Goal: Contribute content: Add original content to the website for others to see

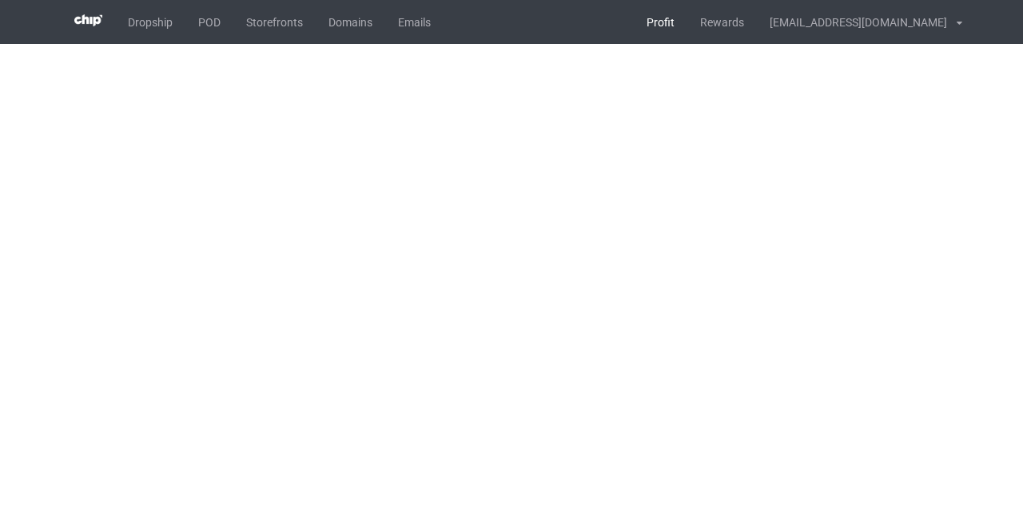
click at [688, 14] on link "Profit" at bounding box center [661, 22] width 54 height 44
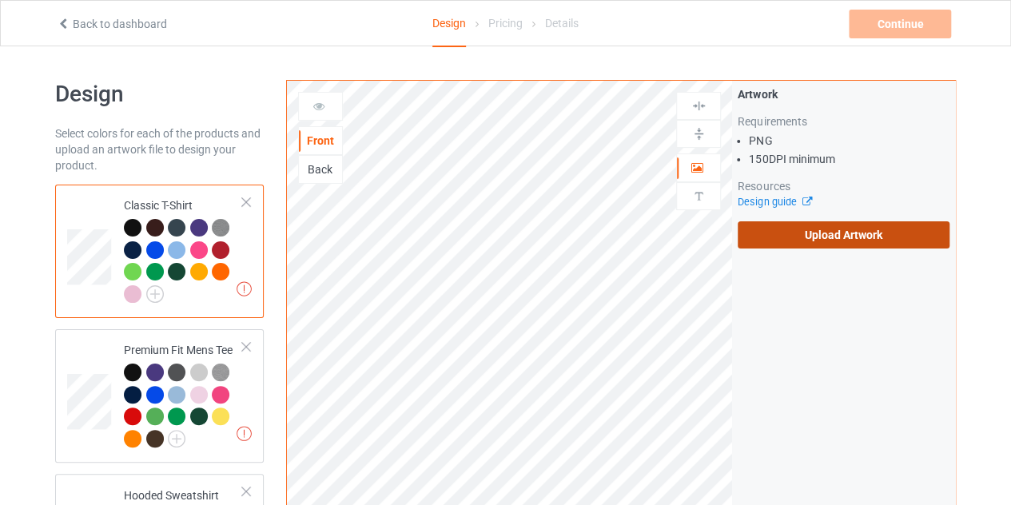
click at [809, 237] on label "Upload Artwork" at bounding box center [844, 234] width 212 height 27
click at [0, 0] on input "Upload Artwork" at bounding box center [0, 0] width 0 height 0
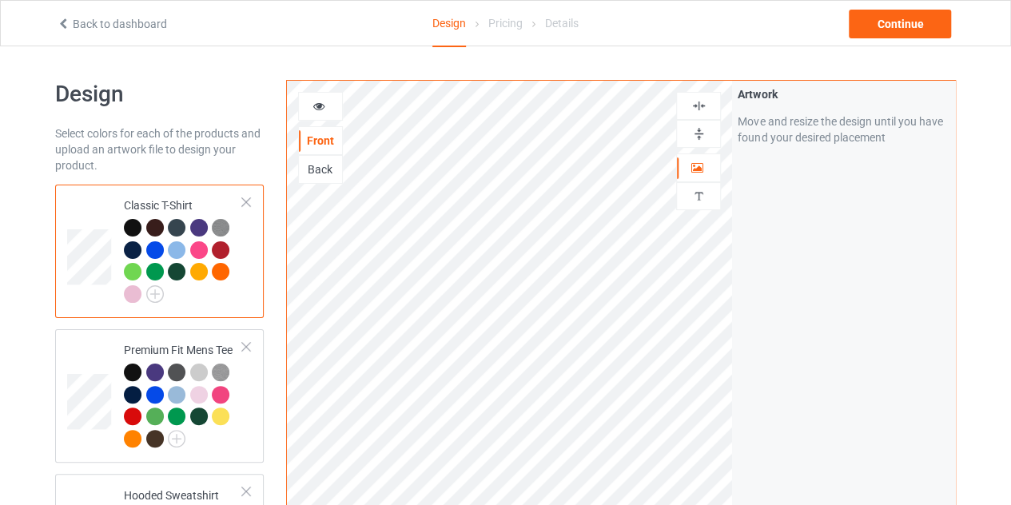
click at [329, 106] on div at bounding box center [320, 106] width 43 height 16
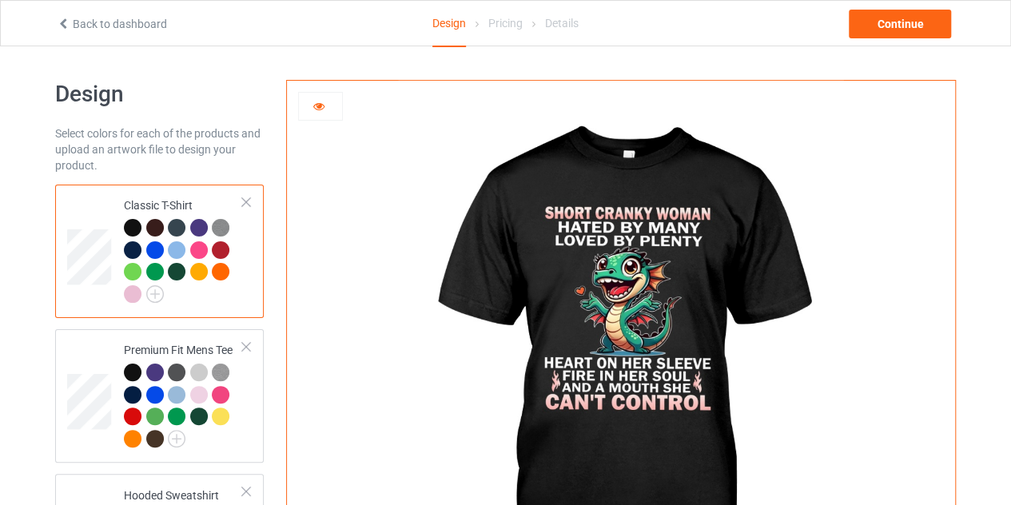
click at [313, 110] on icon at bounding box center [320, 103] width 14 height 11
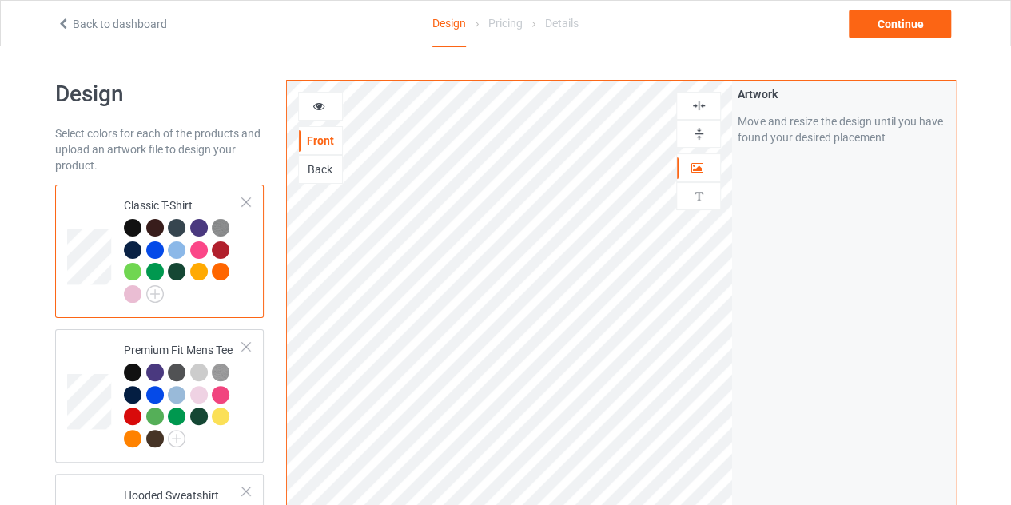
click at [315, 104] on icon at bounding box center [320, 103] width 14 height 11
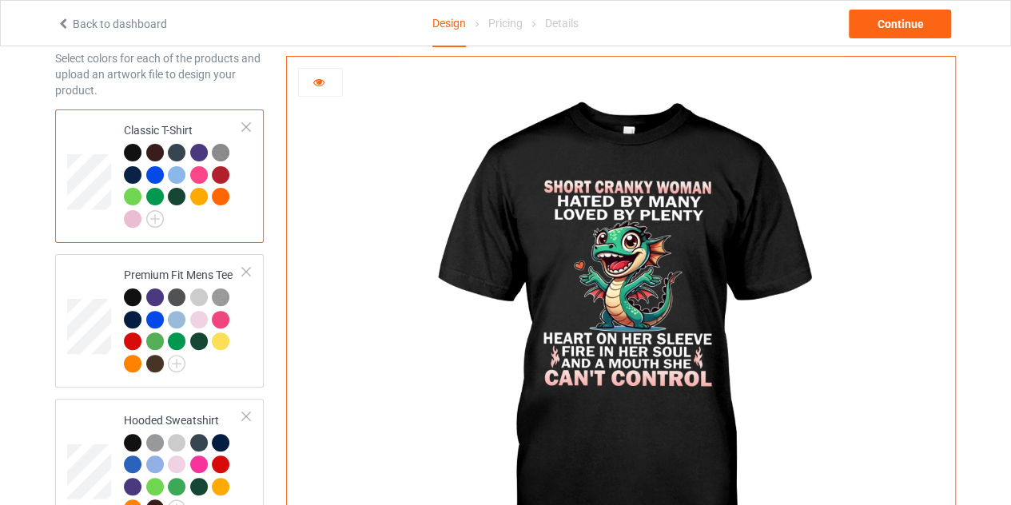
scroll to position [70, 0]
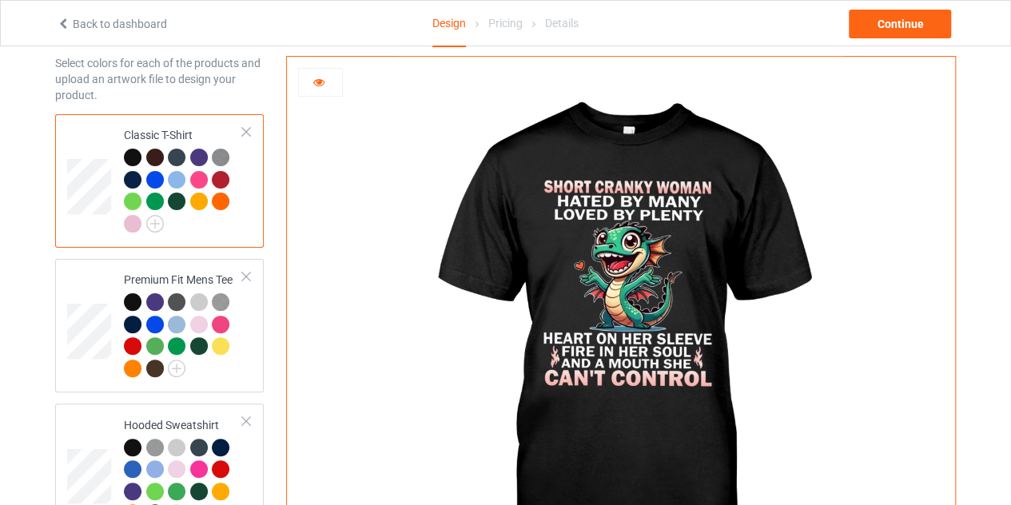
click at [202, 159] on div at bounding box center [199, 158] width 18 height 18
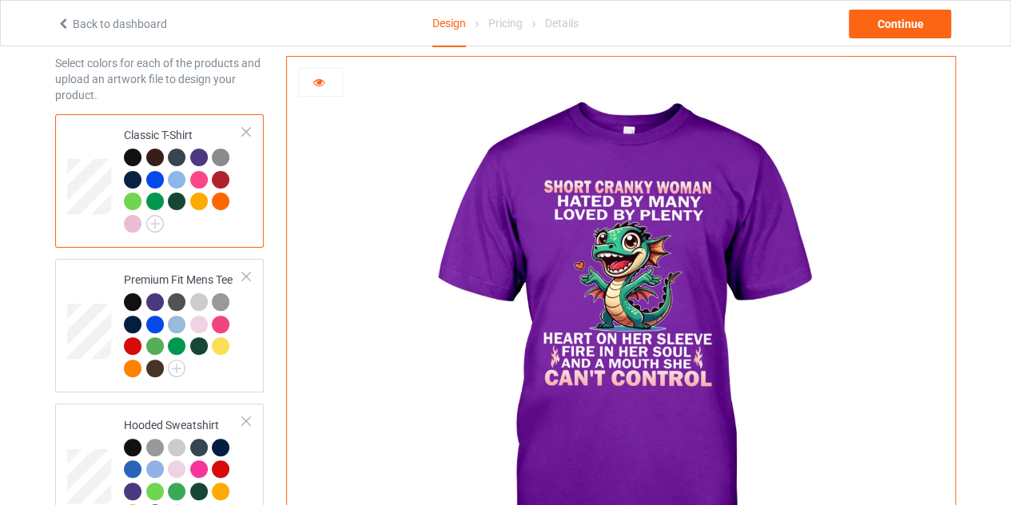
click at [139, 157] on div at bounding box center [133, 158] width 18 height 18
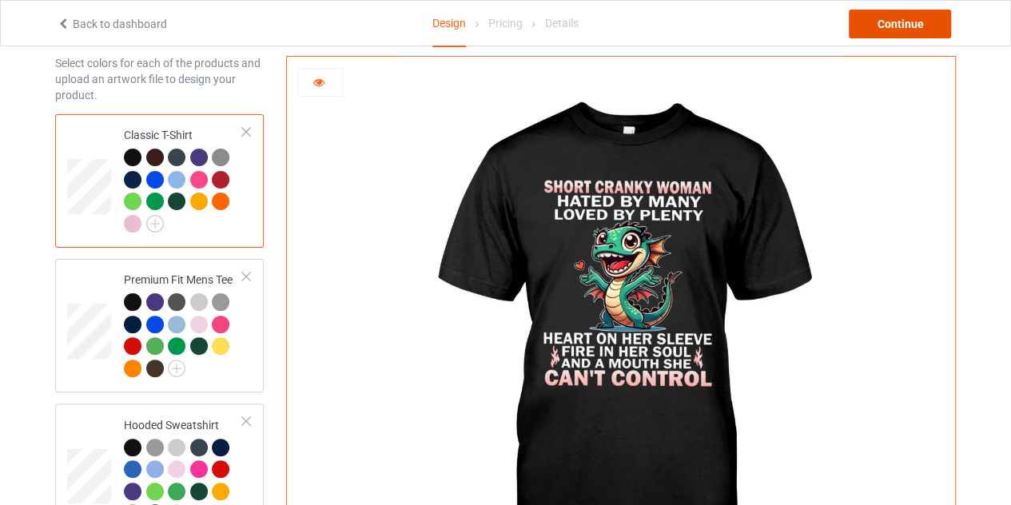
click at [887, 36] on div "Continue" at bounding box center [900, 24] width 102 height 29
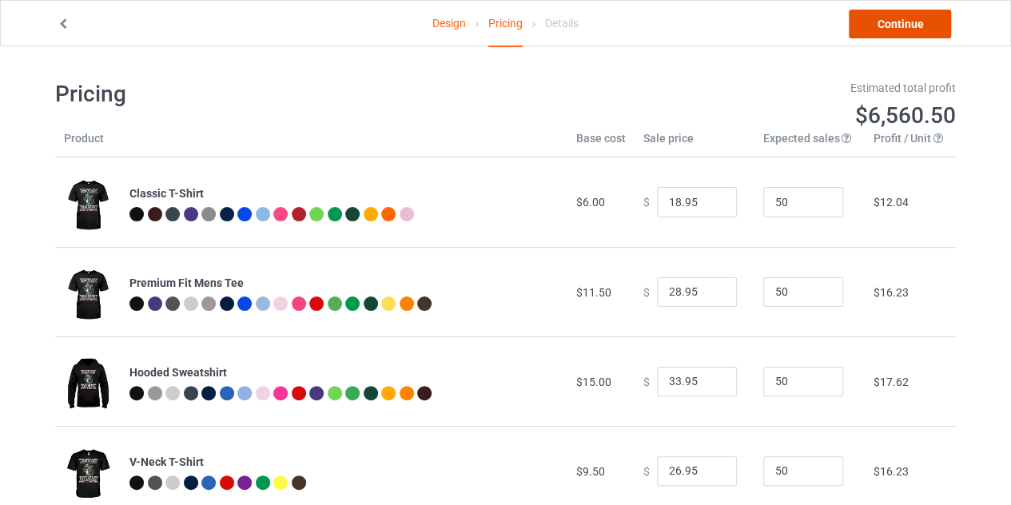
click at [908, 22] on link "Continue" at bounding box center [900, 24] width 102 height 29
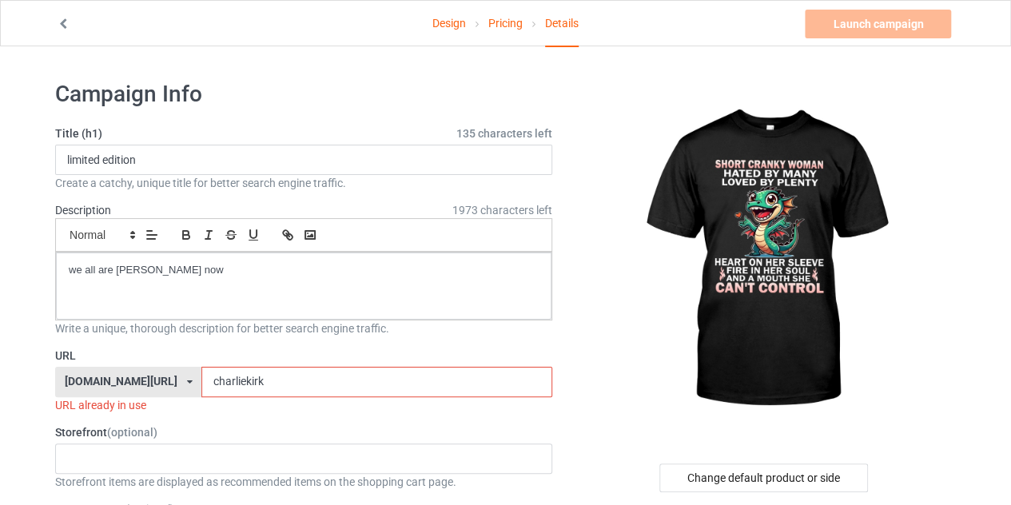
click at [271, 371] on input "charliekirk" at bounding box center [376, 382] width 350 height 30
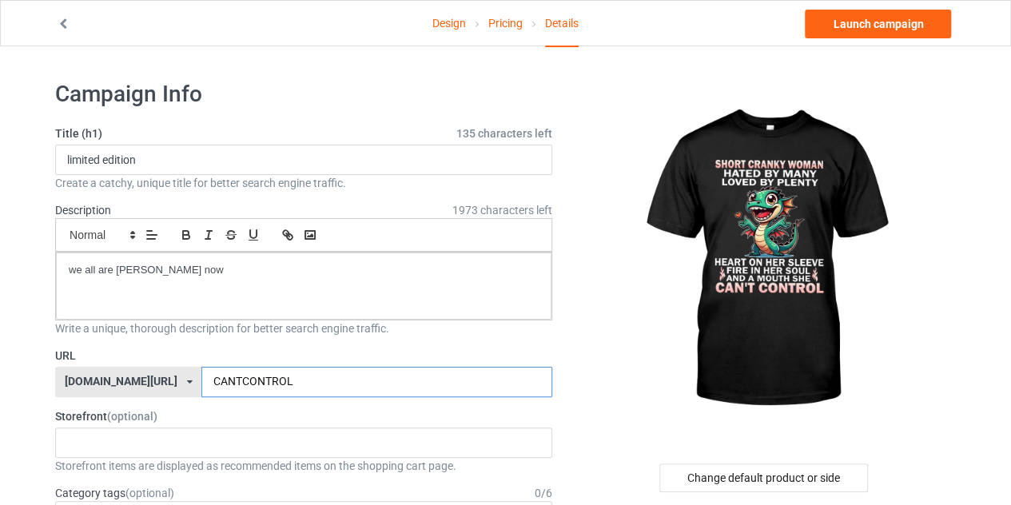
type input "CANTCONTROL"
click at [186, 281] on div "we all are [PERSON_NAME] now" at bounding box center [304, 286] width 496 height 67
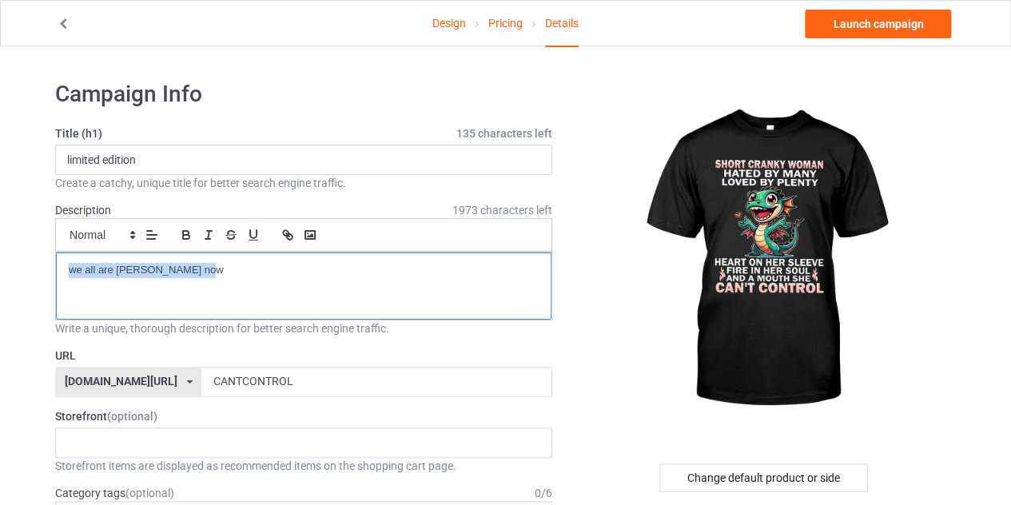
click at [186, 281] on div "we all are [PERSON_NAME] now" at bounding box center [304, 286] width 496 height 67
click at [185, 265] on p "short cranky women shirt" at bounding box center [304, 270] width 470 height 15
copy p "short cranky women shirt"
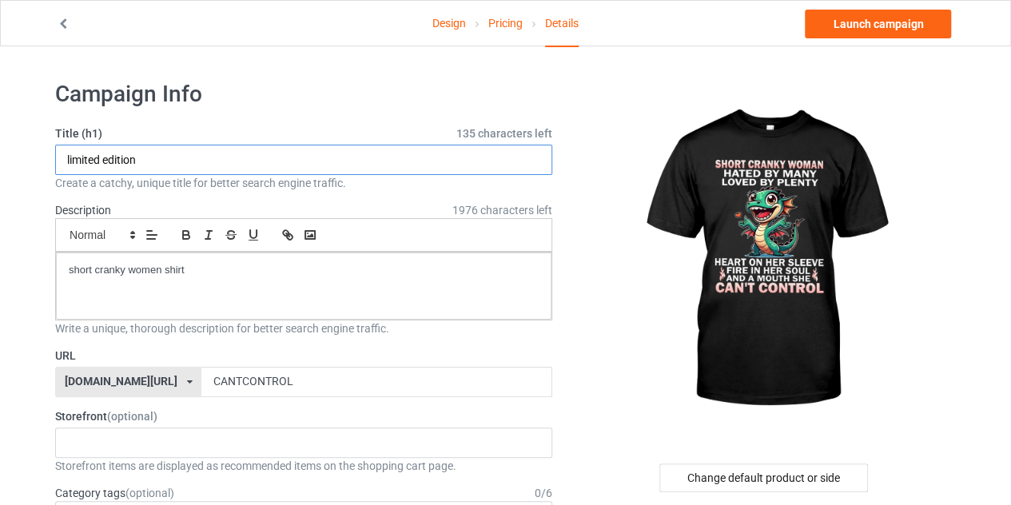
click at [201, 162] on input "limited edition" at bounding box center [303, 160] width 497 height 30
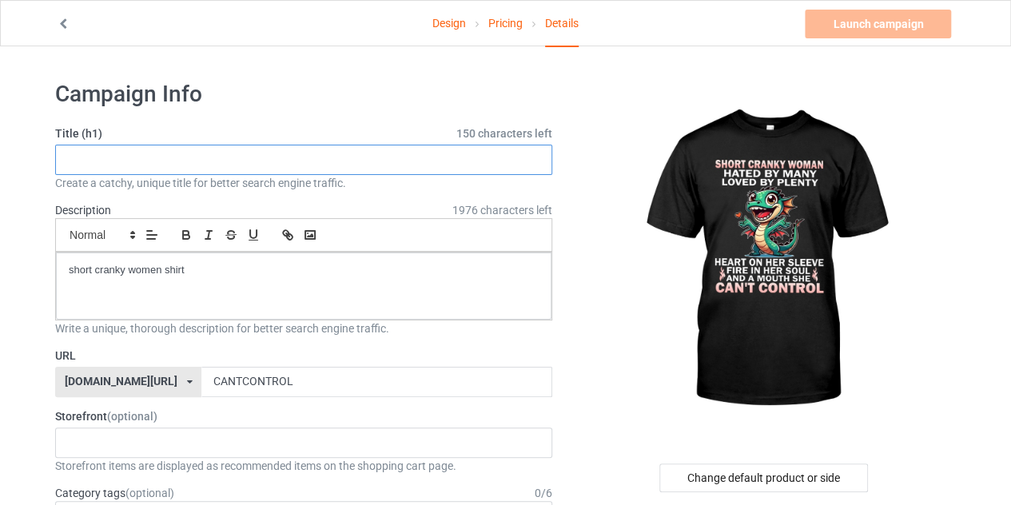
paste input "short cranky women shirt"
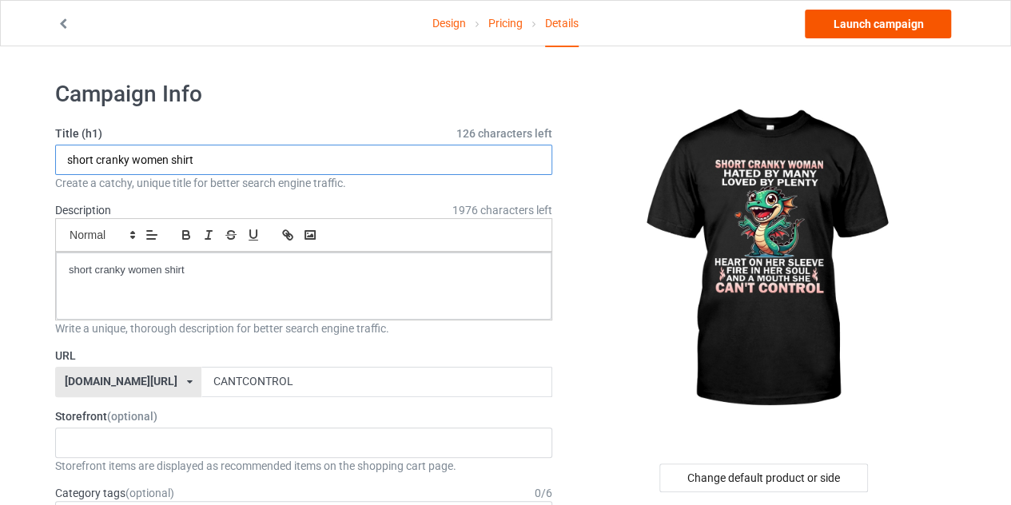
type input "short cranky women shirt"
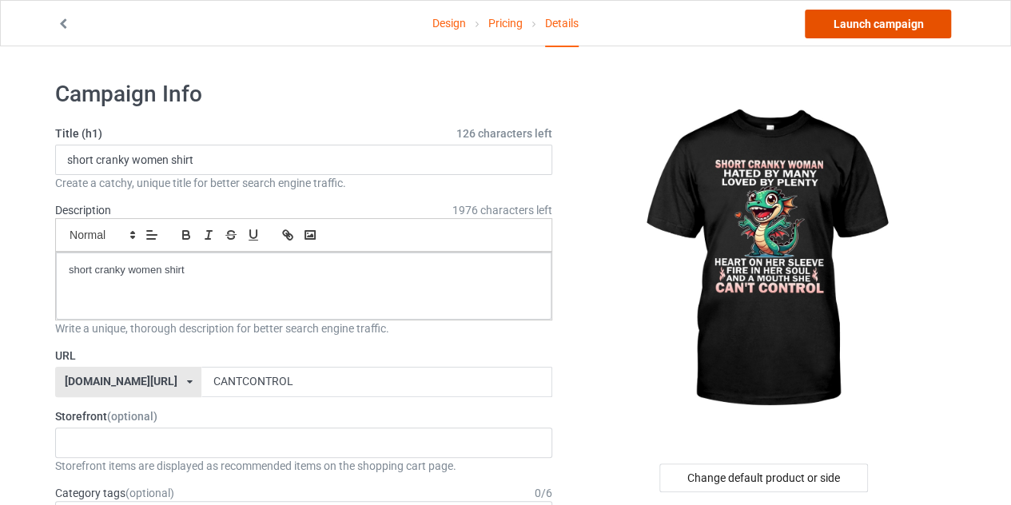
click at [884, 22] on link "Launch campaign" at bounding box center [878, 24] width 146 height 29
